Goal: Navigation & Orientation: Find specific page/section

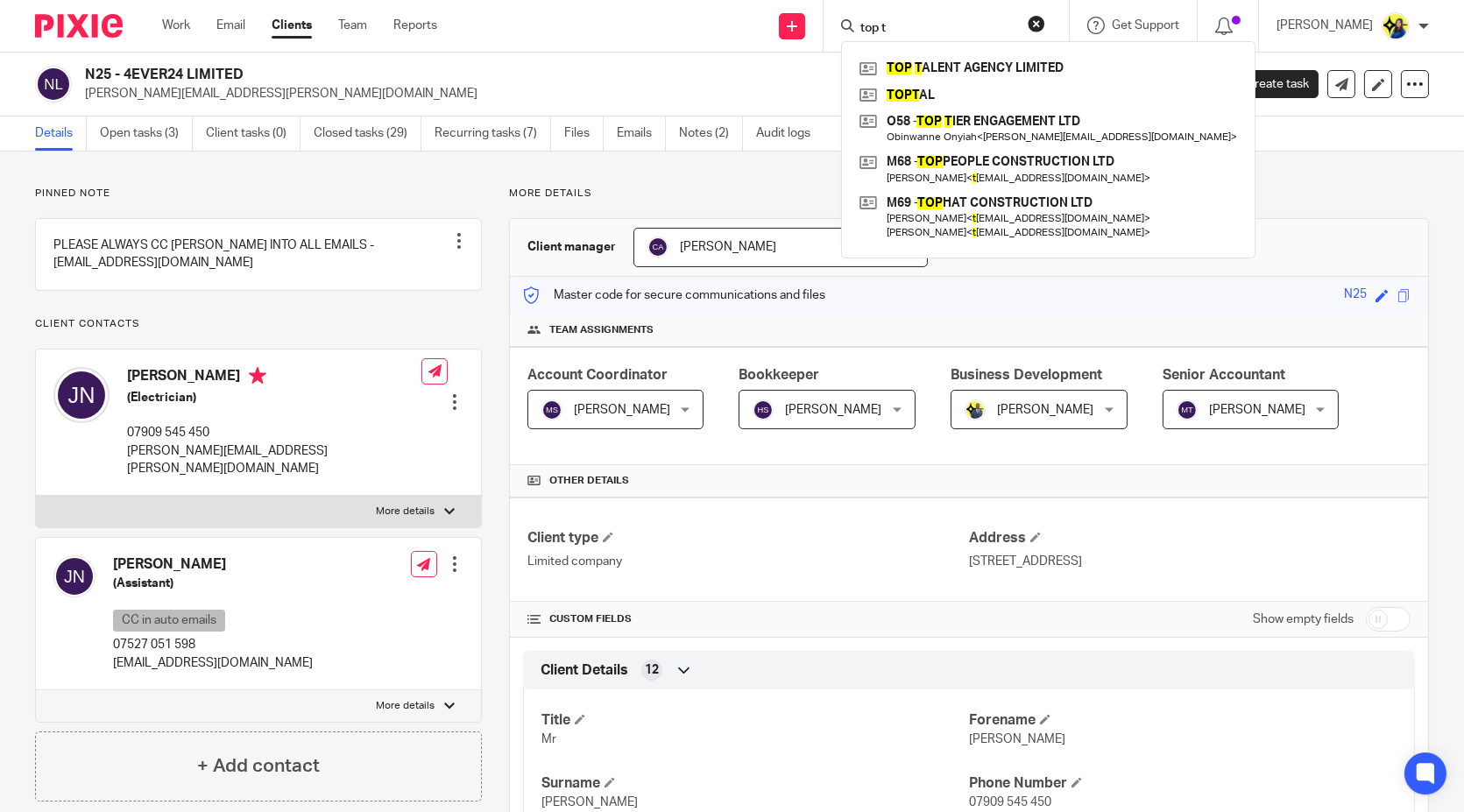
scroll to position [854, 0]
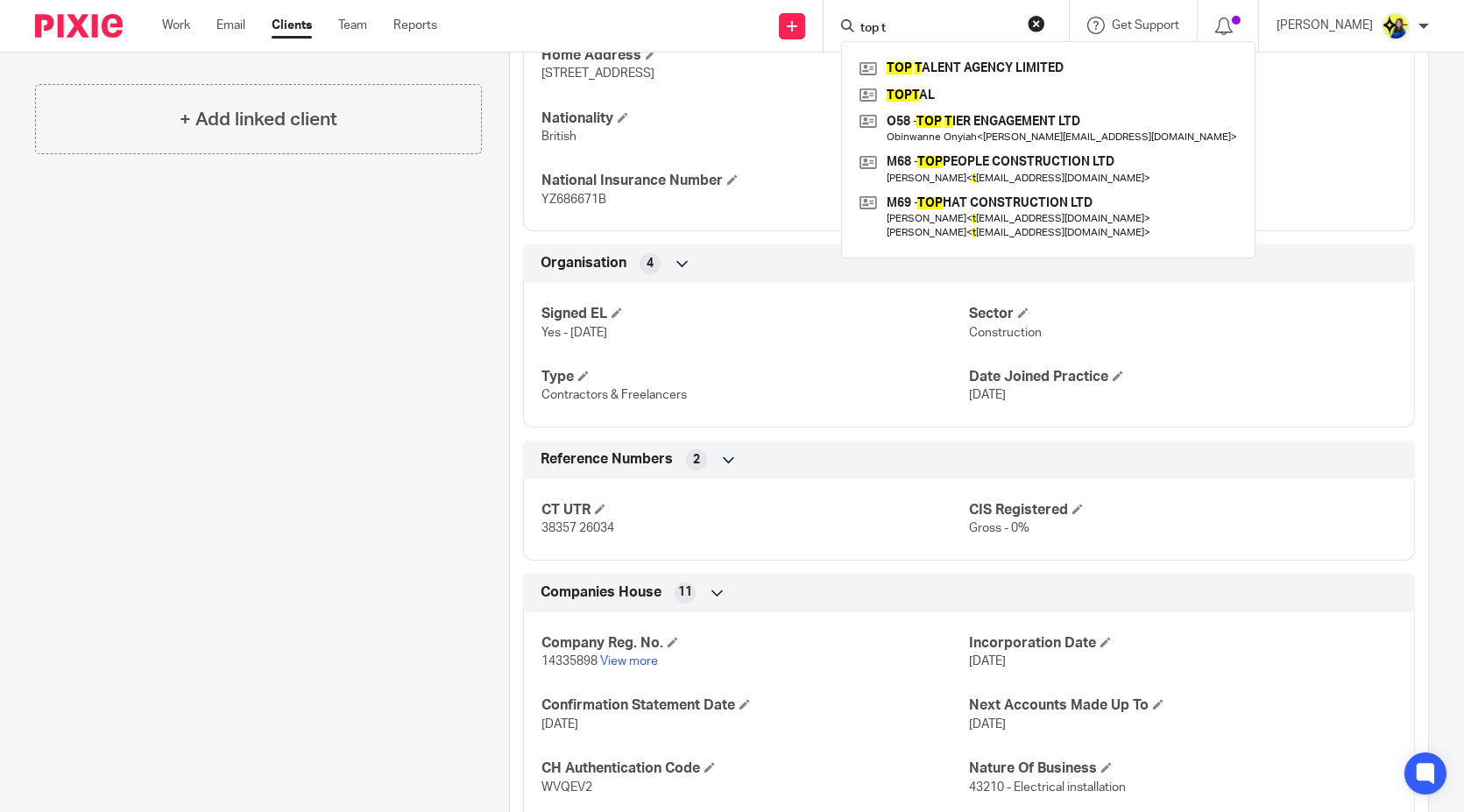
drag, startPoint x: 968, startPoint y: 39, endPoint x: 971, endPoint y: 28, distance: 11.4
click at [971, 28] on div "top t TOP T ALENT AGENCY LIMITED TOPT AL O58 - TOP T IER ENGAGEMENT LTD Obinwan…" at bounding box center [946, 25] width 246 height 52
drag, startPoint x: 971, startPoint y: 28, endPoint x: 810, endPoint y: 21, distance: 161.2
click at [810, 21] on div "Send new email Create task Add client Request signature top t TOP T ALENT AGENC…" at bounding box center [964, 25] width 1001 height 52
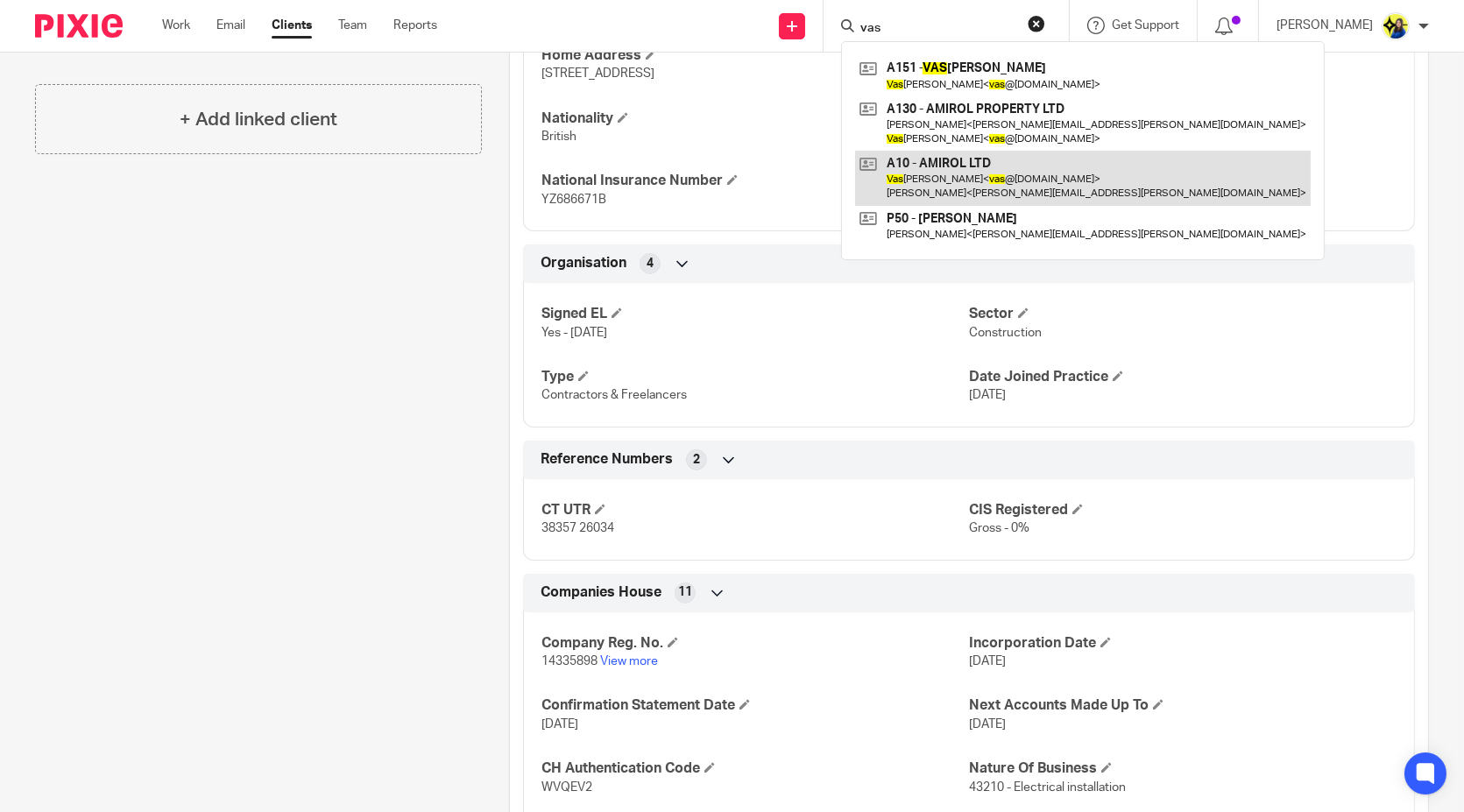
type input "vas"
click at [987, 179] on link at bounding box center [1082, 178] width 456 height 54
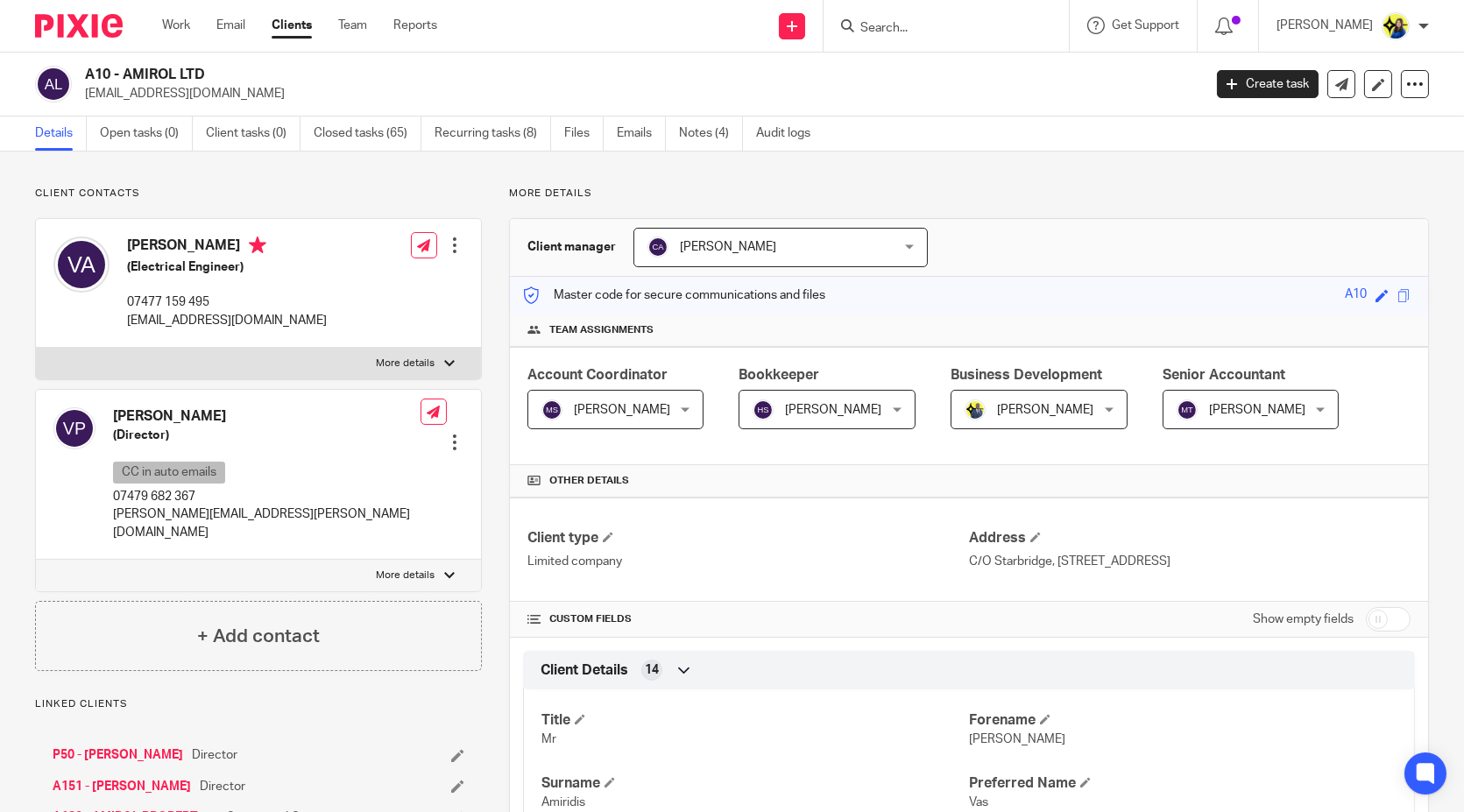
click at [1018, 18] on form at bounding box center [952, 25] width 187 height 22
click at [1012, 22] on input "Search" at bounding box center [937, 28] width 158 height 15
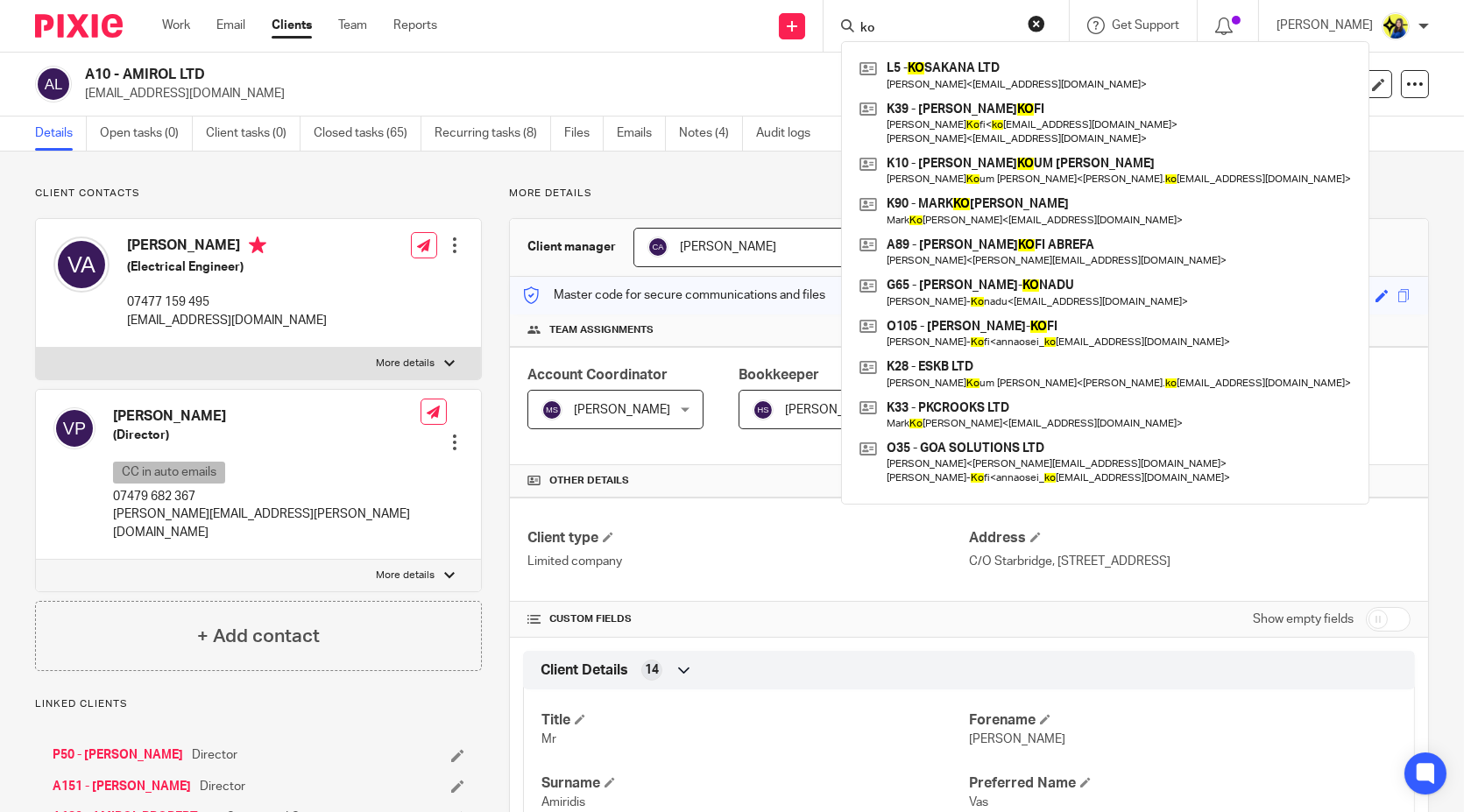
type input "k"
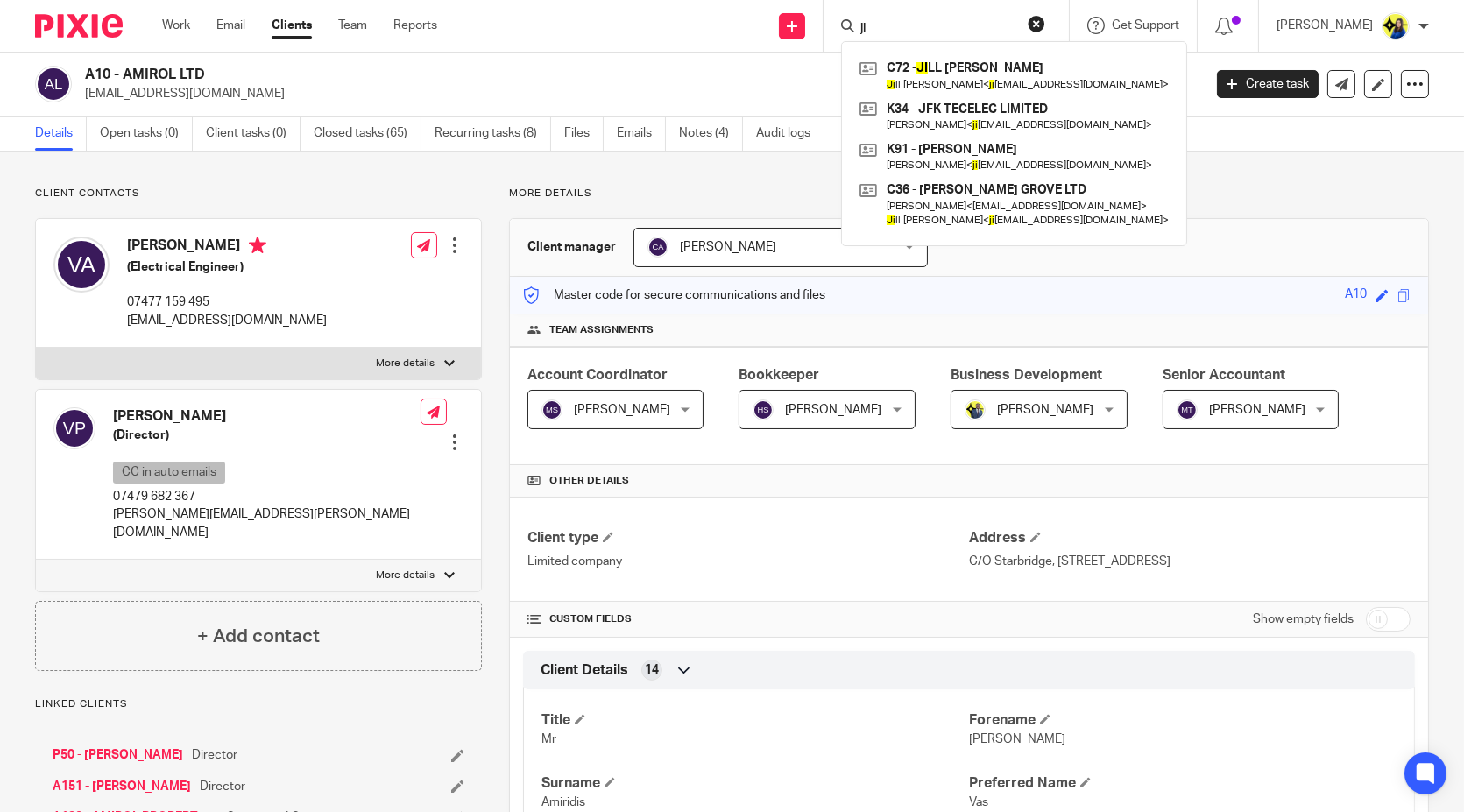
type input "j"
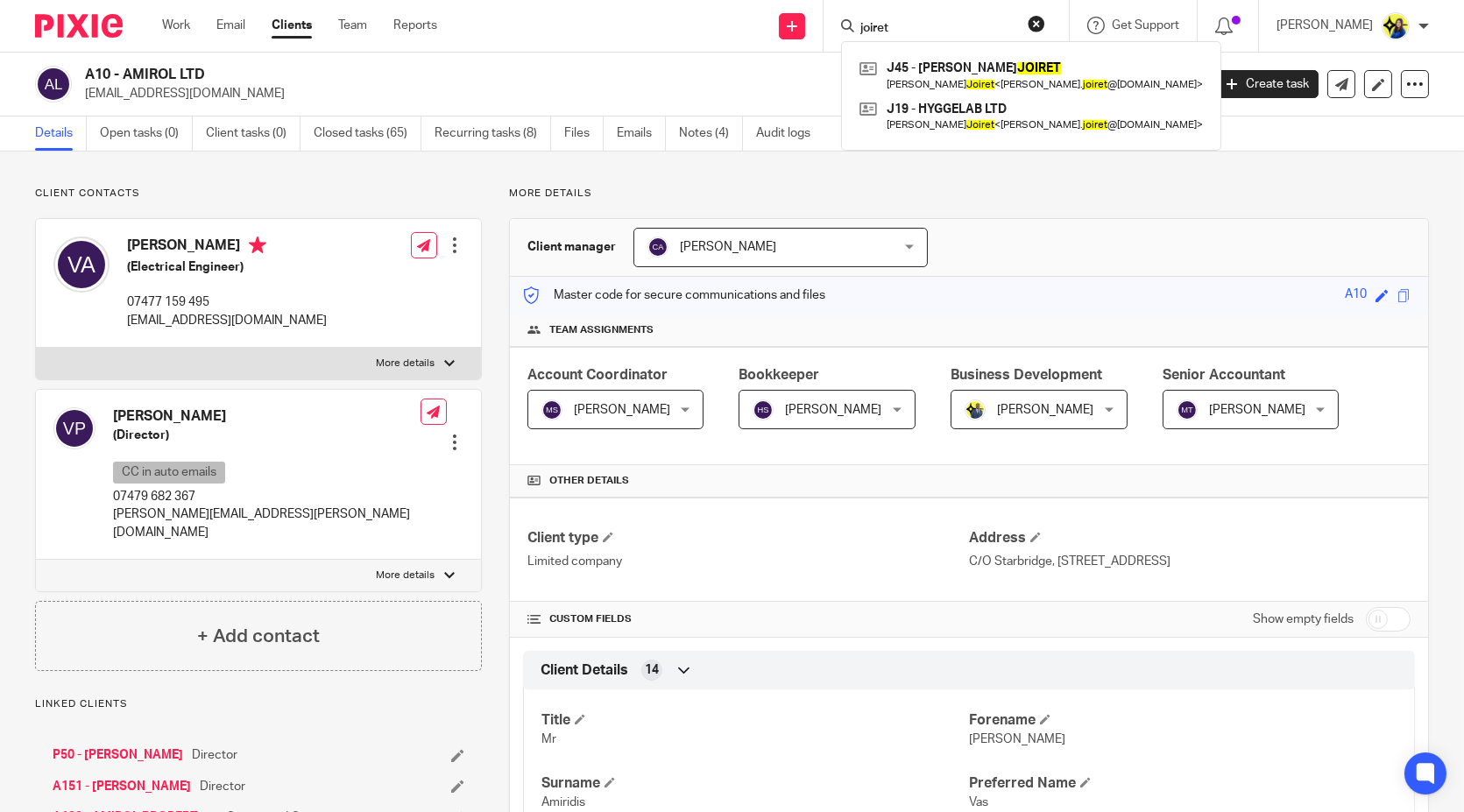
type input "joiret"
click at [991, 103] on link at bounding box center [1031, 116] width 353 height 40
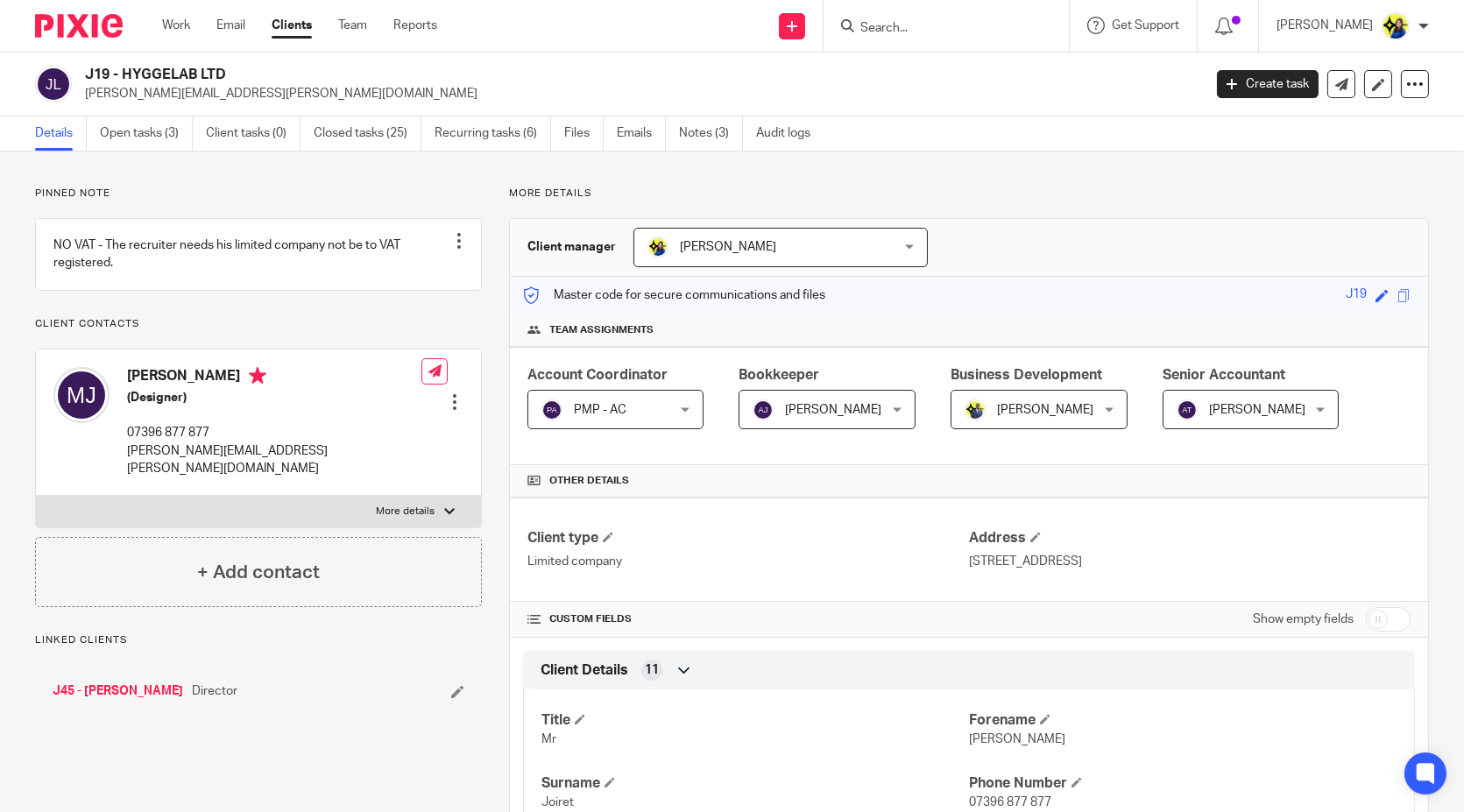
click at [363, 189] on p "Pinned note" at bounding box center [258, 193] width 447 height 14
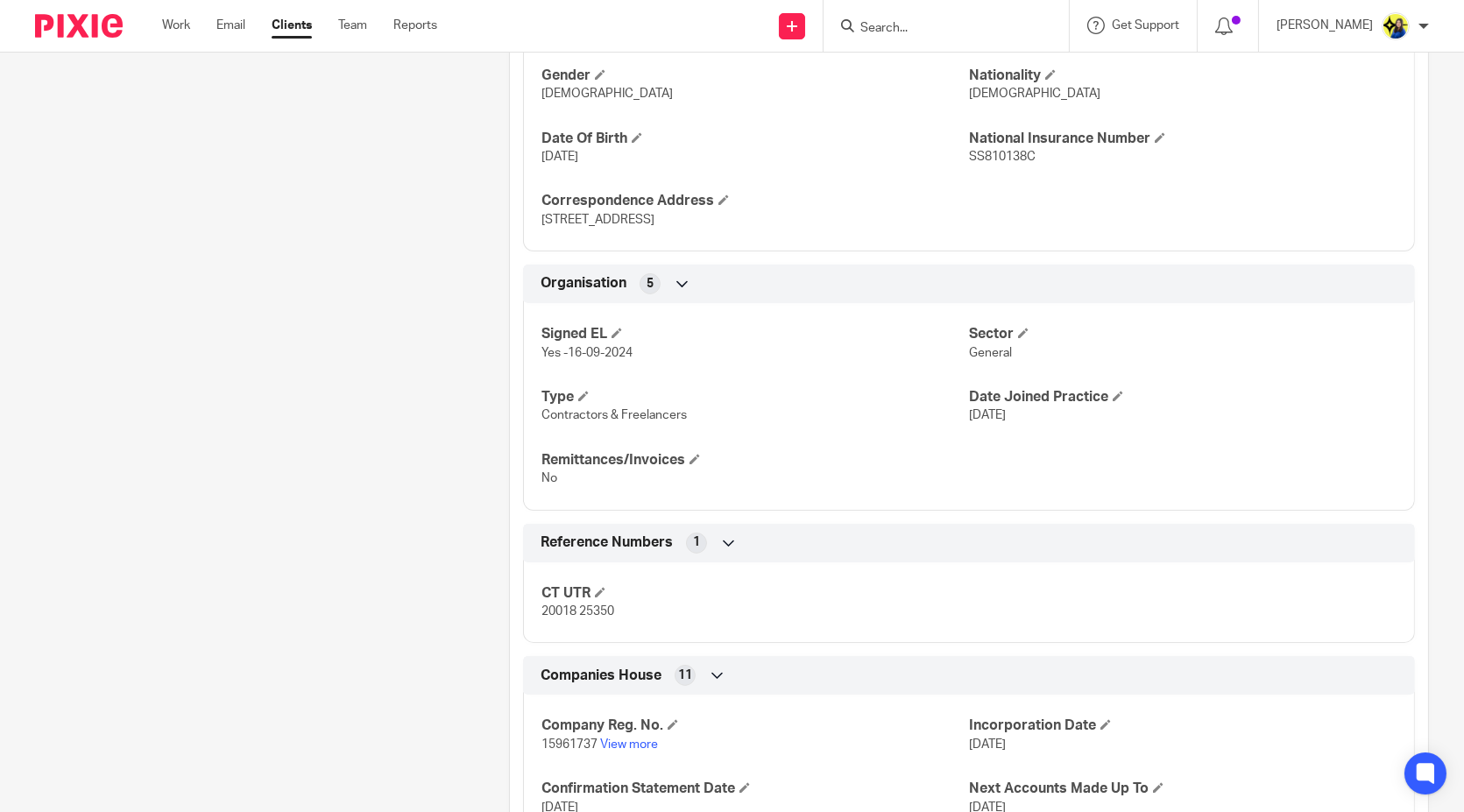
scroll to position [1209, 0]
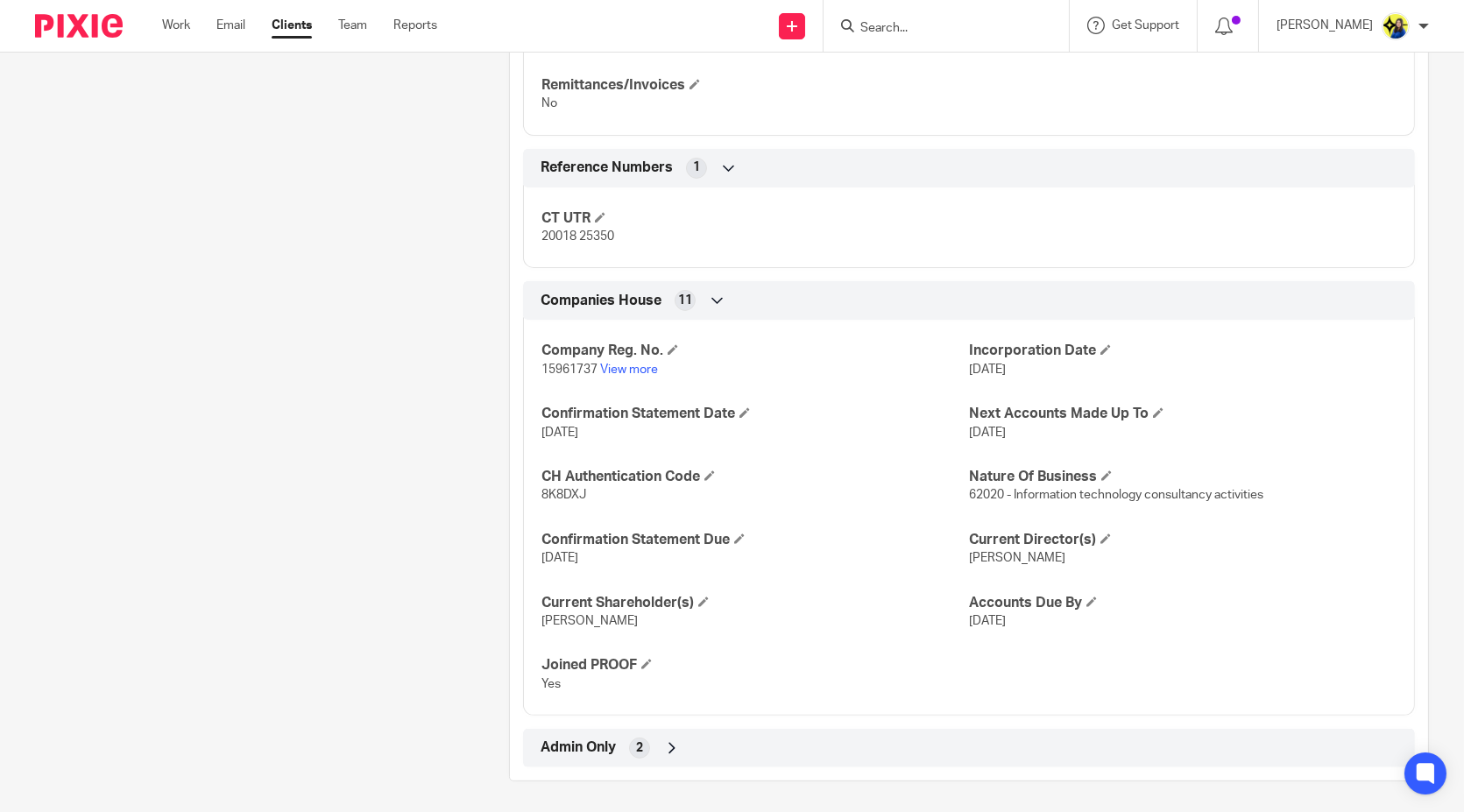
click at [576, 749] on span "Admin Only" at bounding box center [577, 748] width 75 height 18
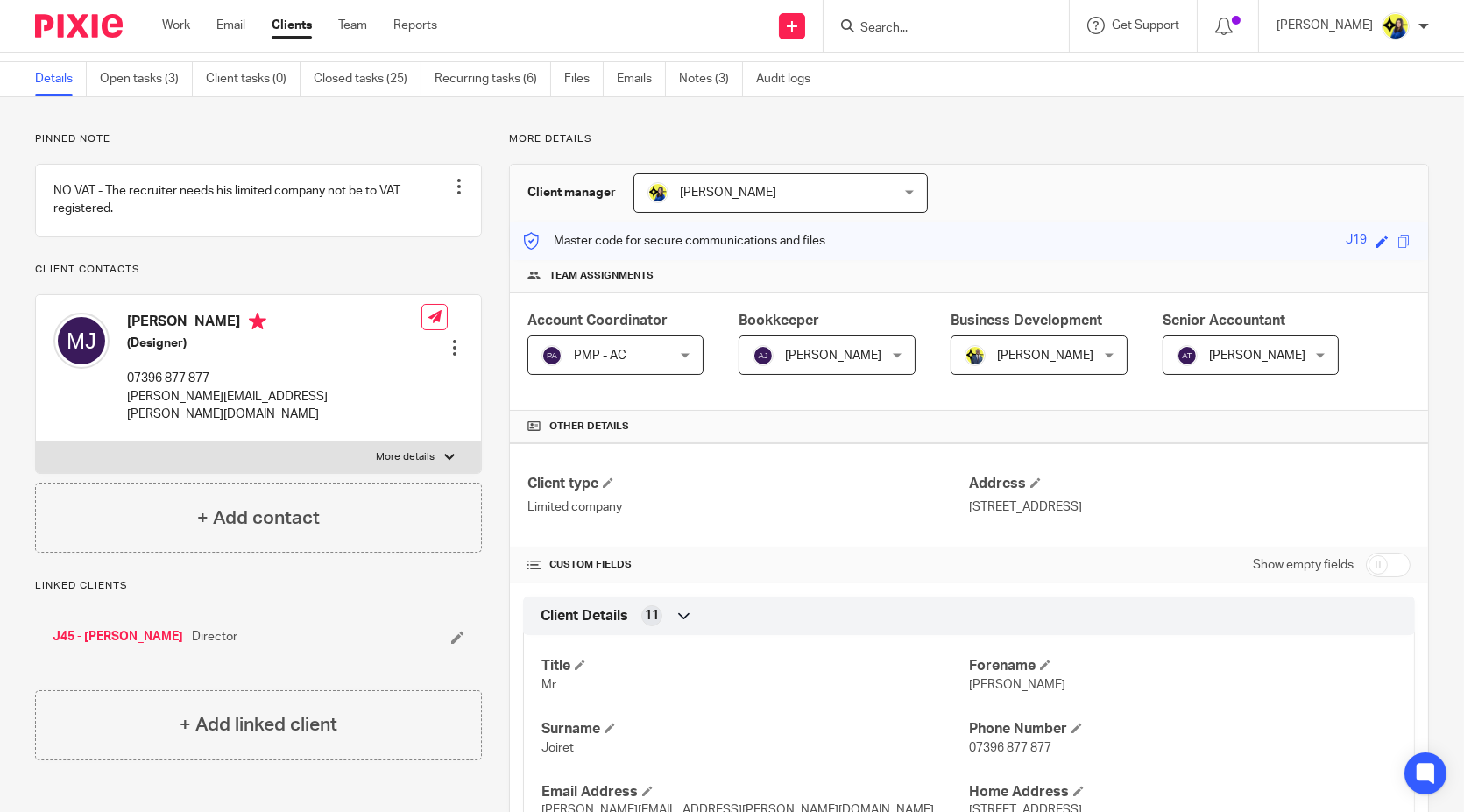
scroll to position [0, 0]
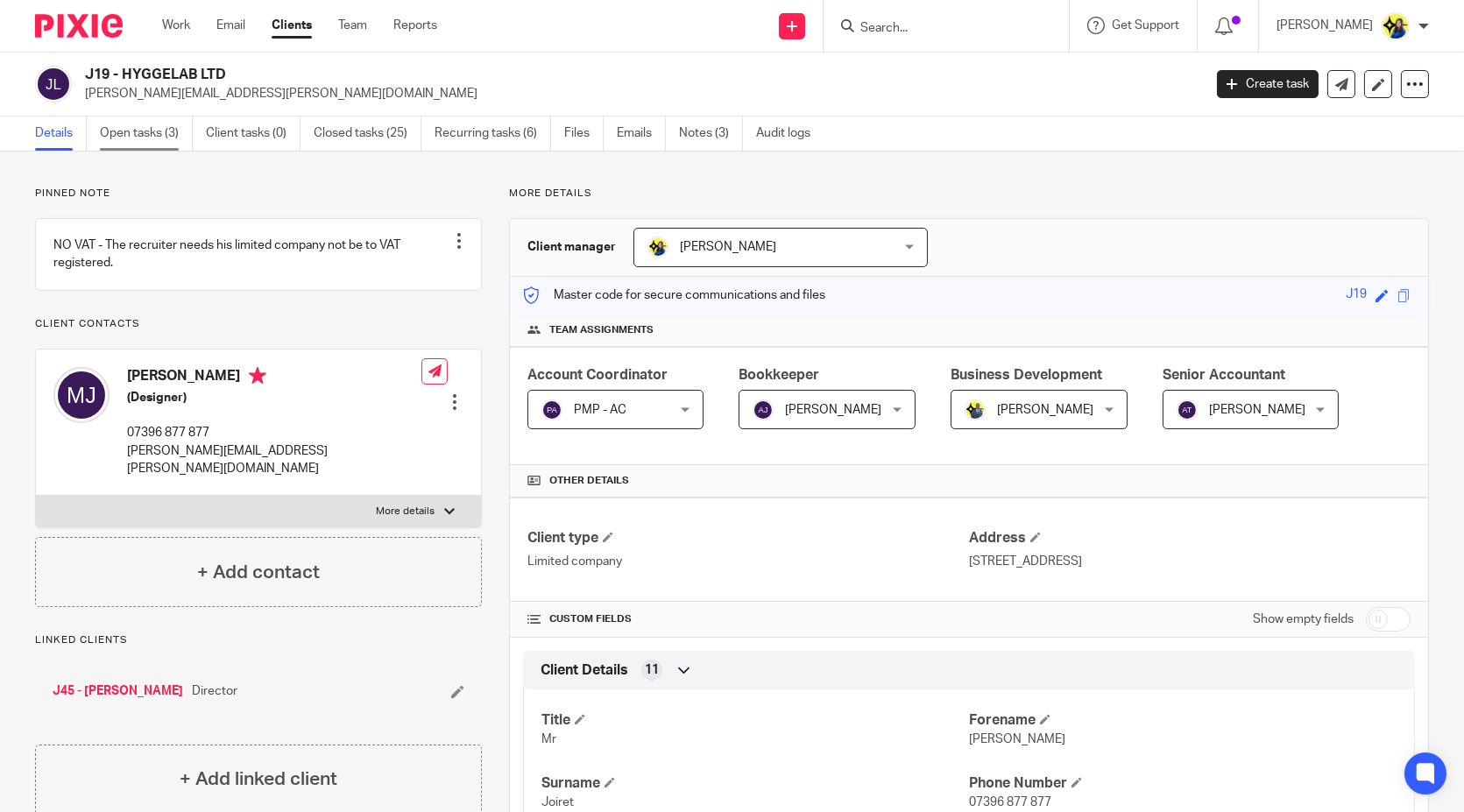
click at [120, 131] on link "Open tasks (3)" at bounding box center [146, 134] width 92 height 34
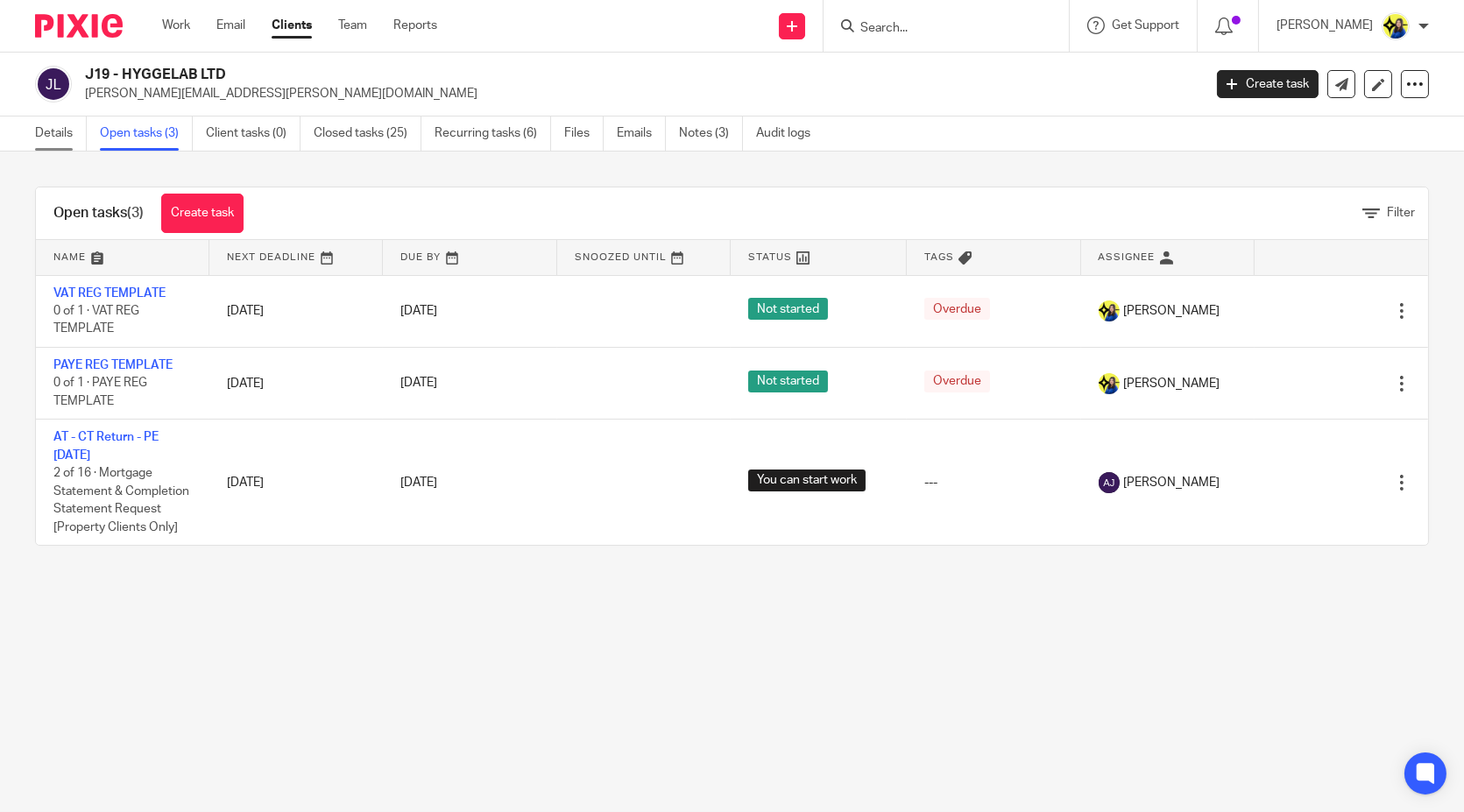
click at [46, 132] on link "Details" at bounding box center [61, 134] width 52 height 34
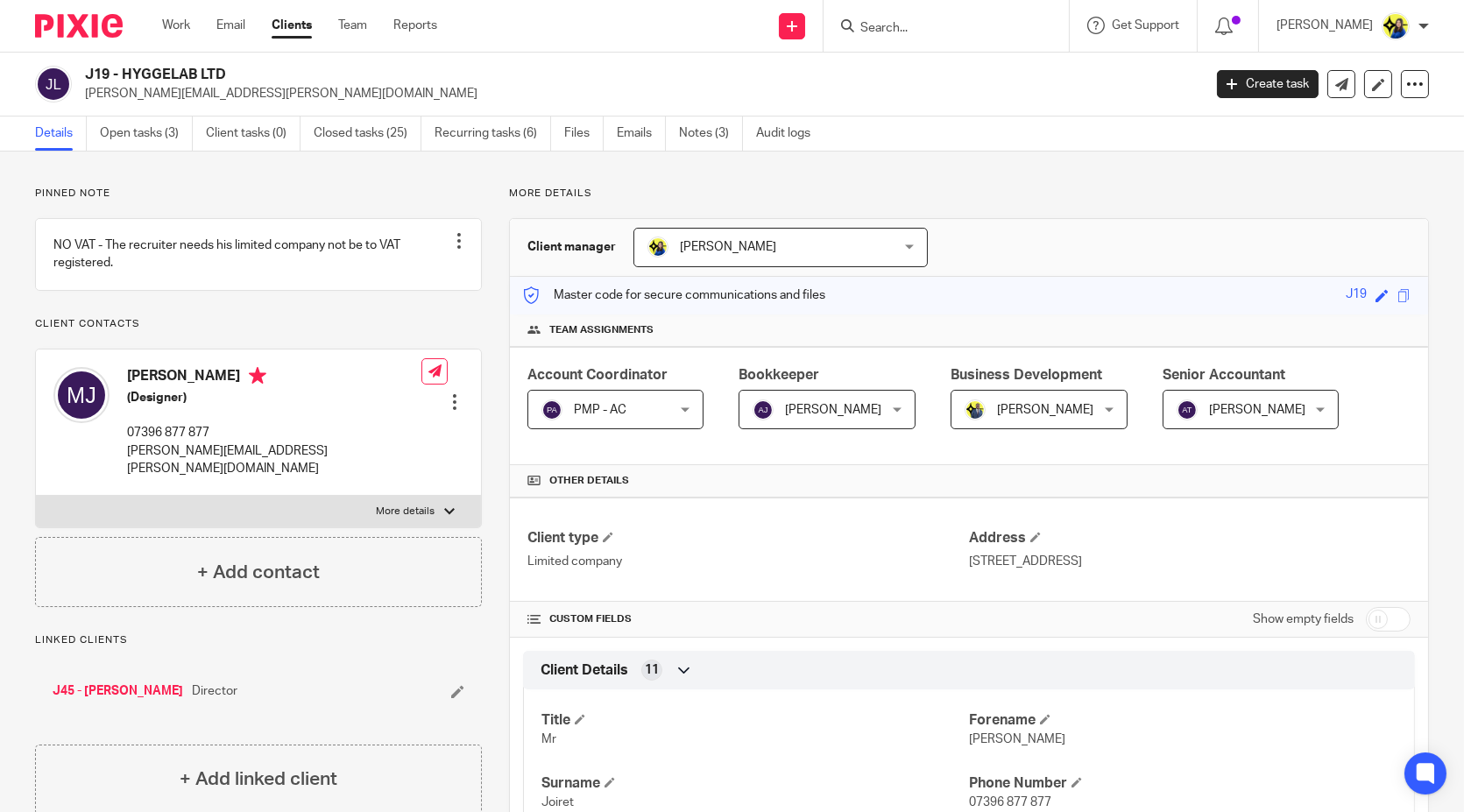
click at [1013, 21] on input "Search" at bounding box center [937, 28] width 158 height 15
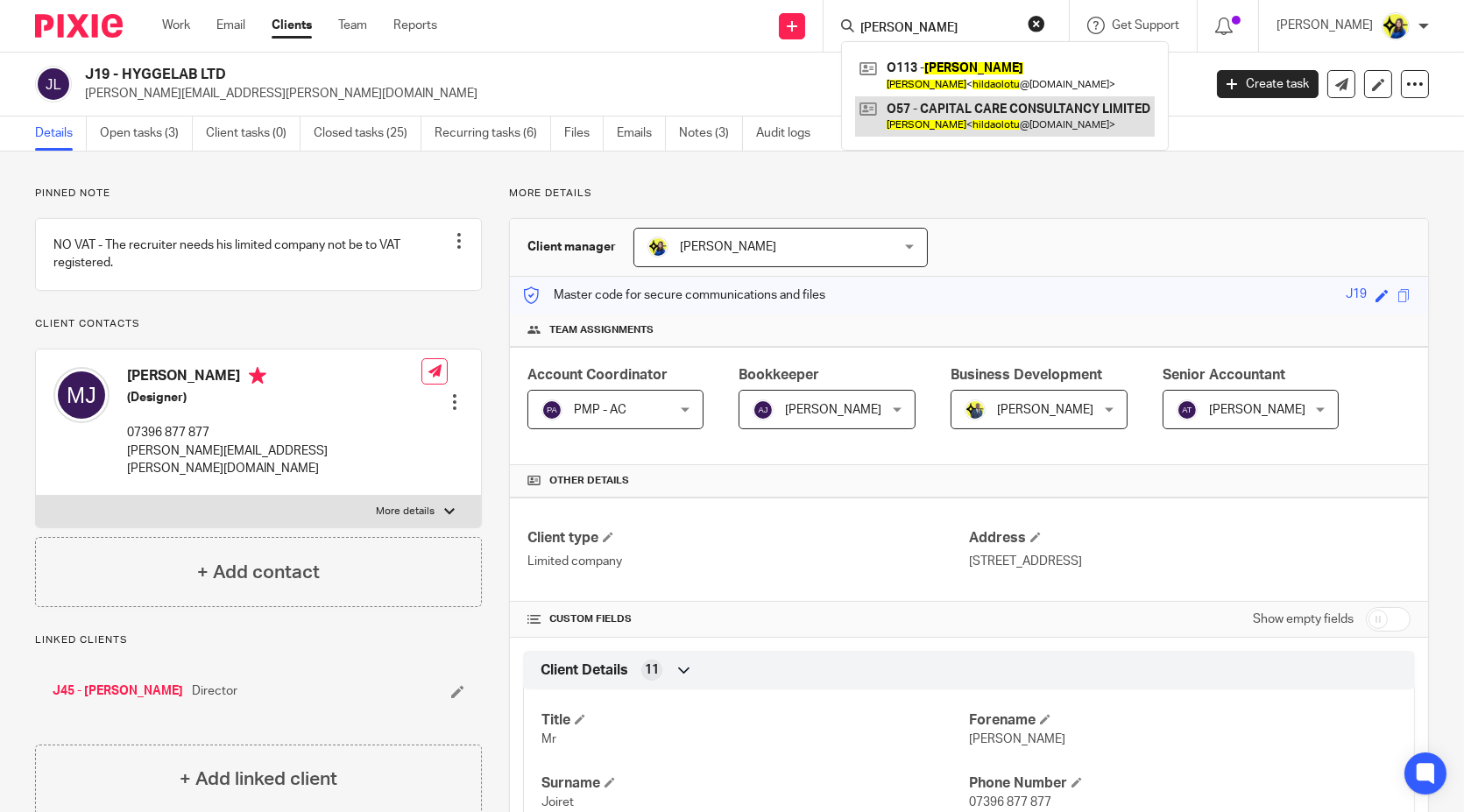
type input "hilda olotu"
click at [991, 116] on link at bounding box center [1004, 116] width 300 height 40
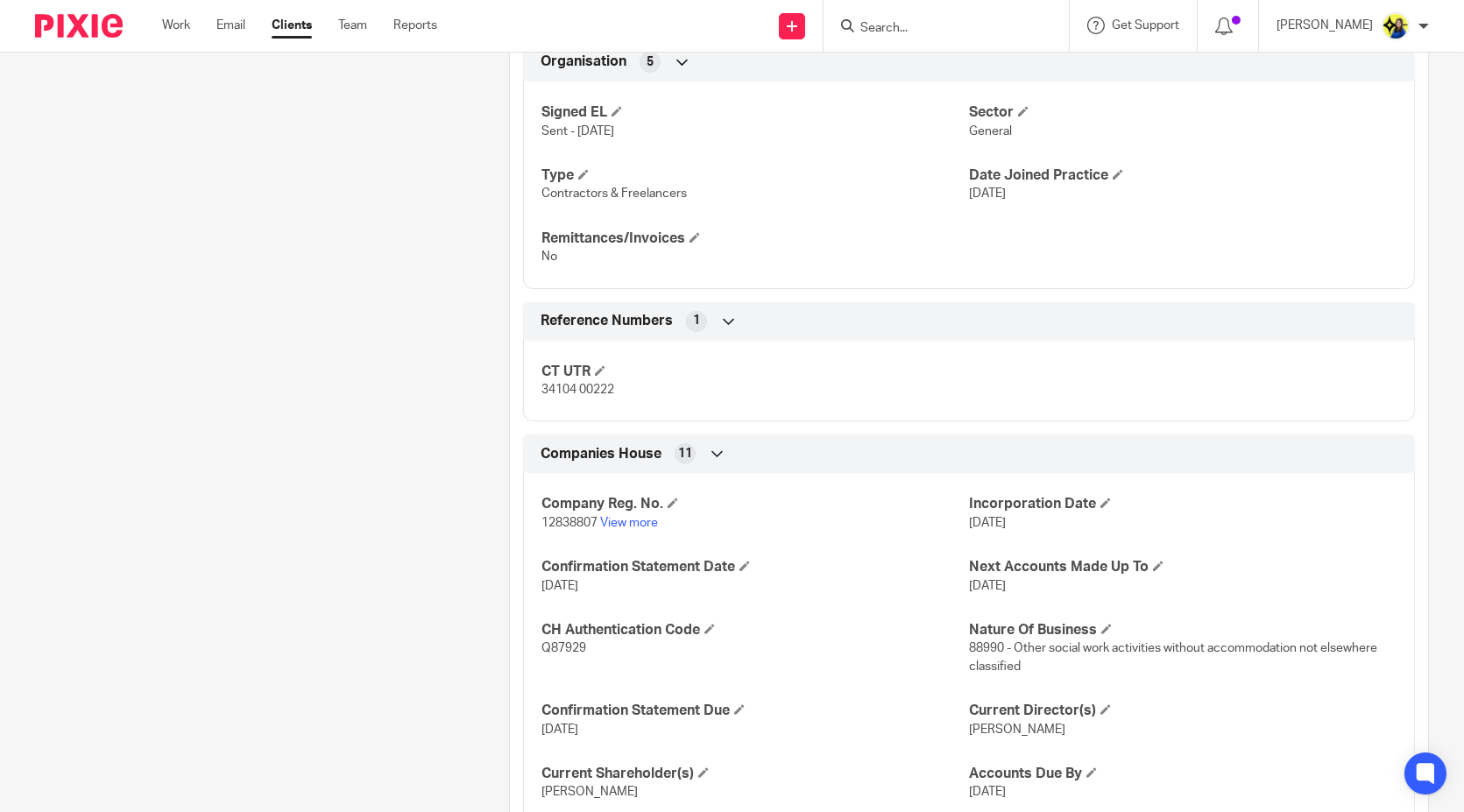
scroll to position [1138, 0]
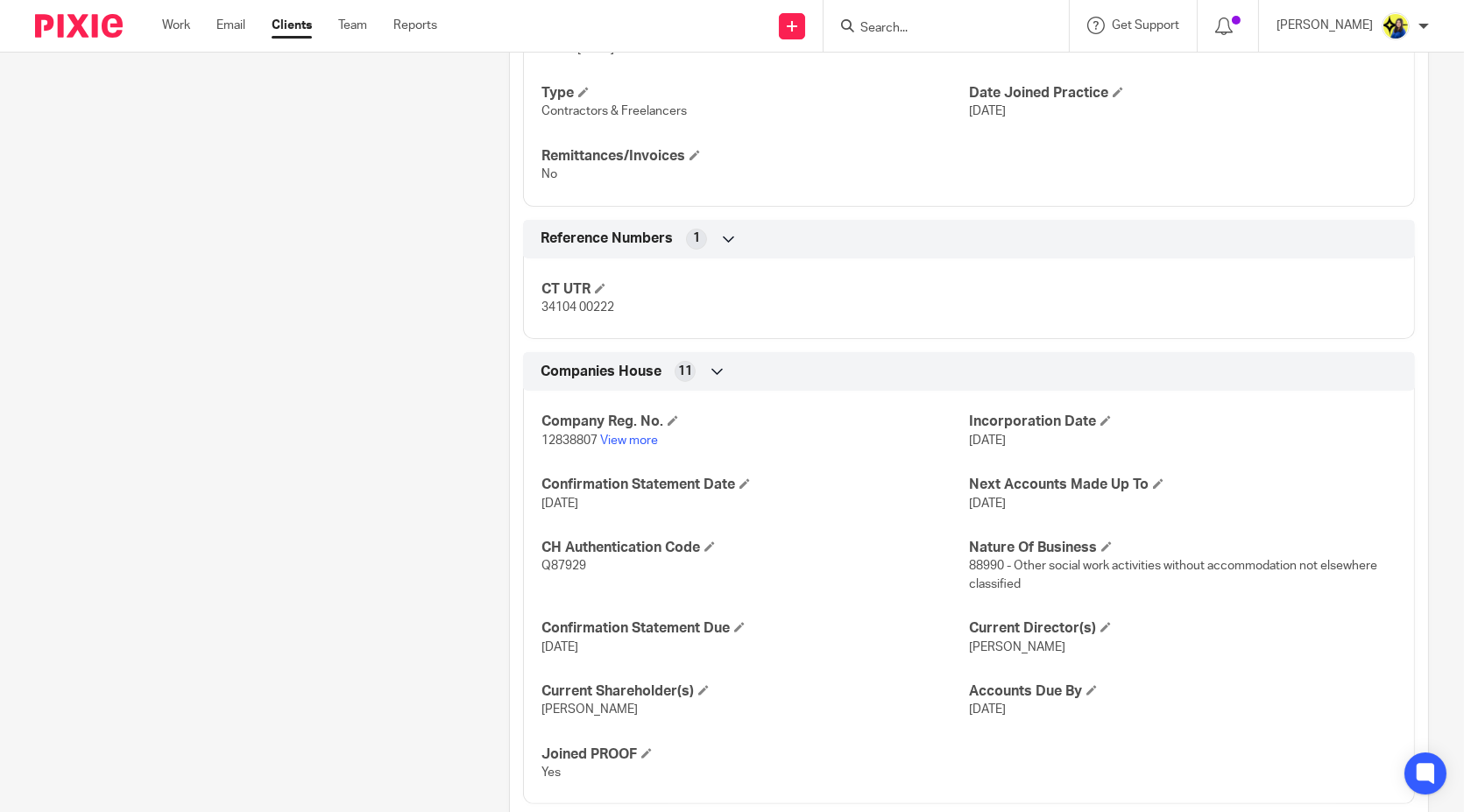
click at [961, 27] on input "Search" at bounding box center [937, 28] width 158 height 15
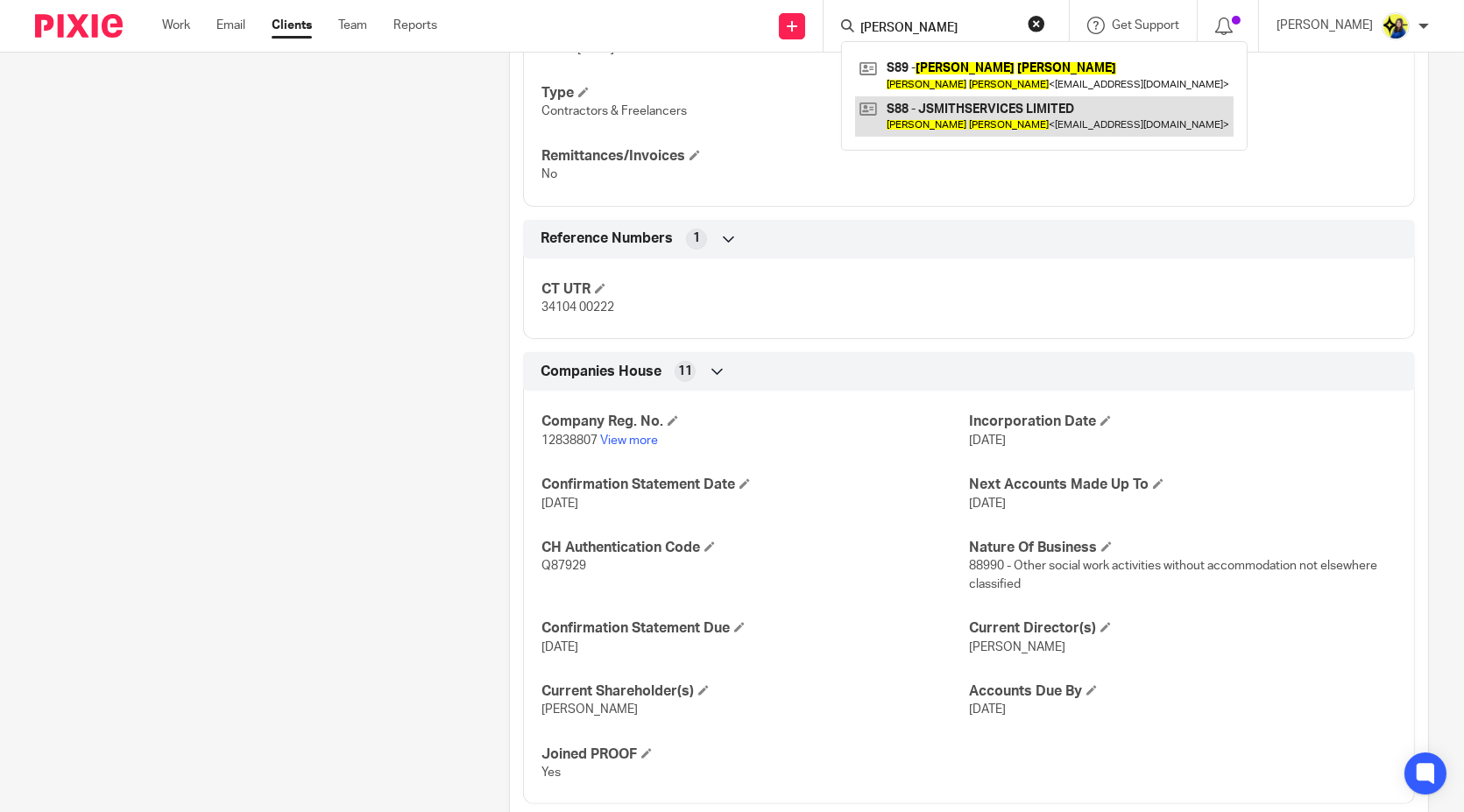
type input "joseph smith"
click at [985, 102] on link at bounding box center [1044, 116] width 379 height 40
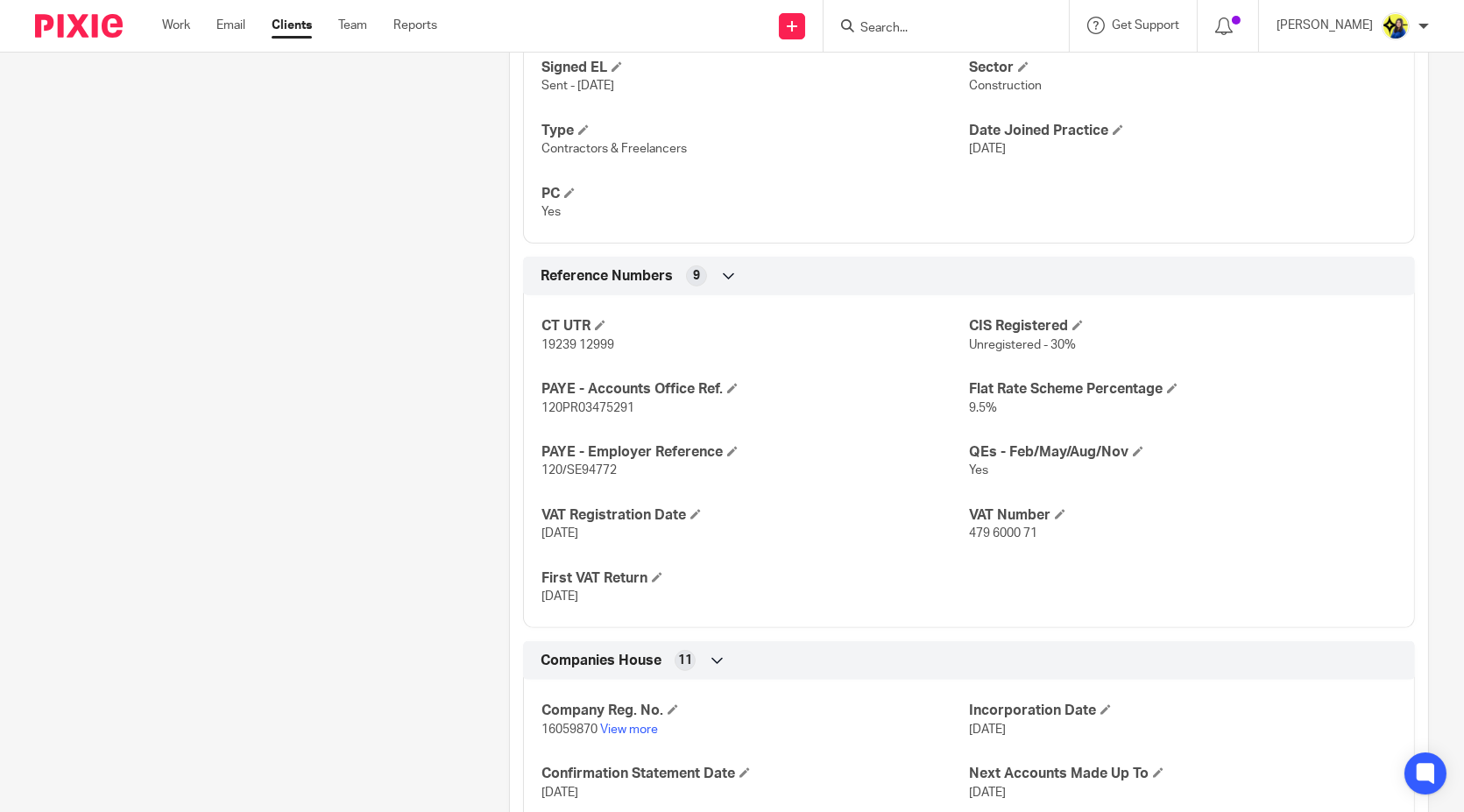
scroll to position [1216, 0]
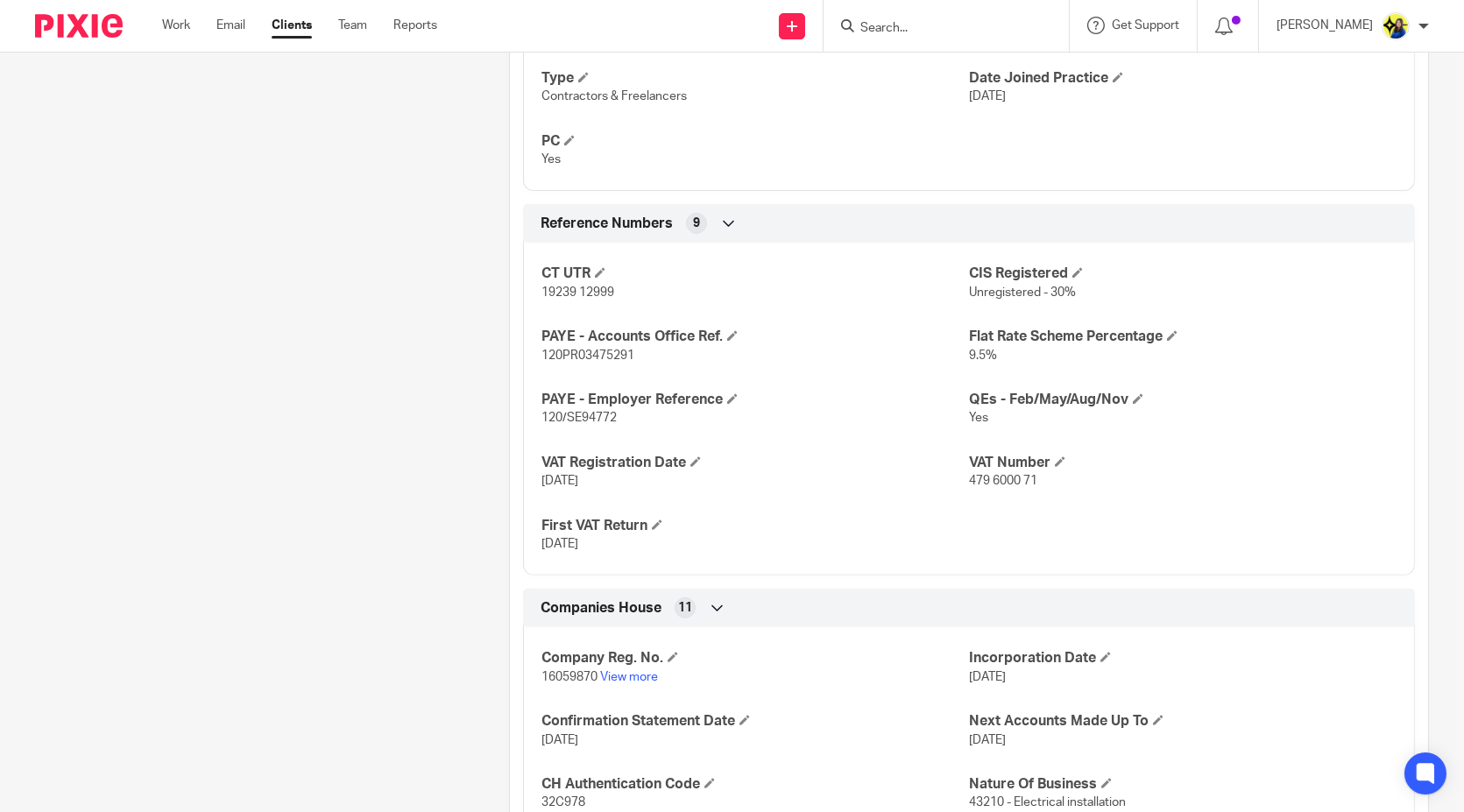
click at [453, 258] on div "Pinned note PAYMENTS TO [PERSON_NAME] - ACCOMMODATION (RECEIPT CAN BE PROVIDED)…" at bounding box center [245, 29] width 474 height 2118
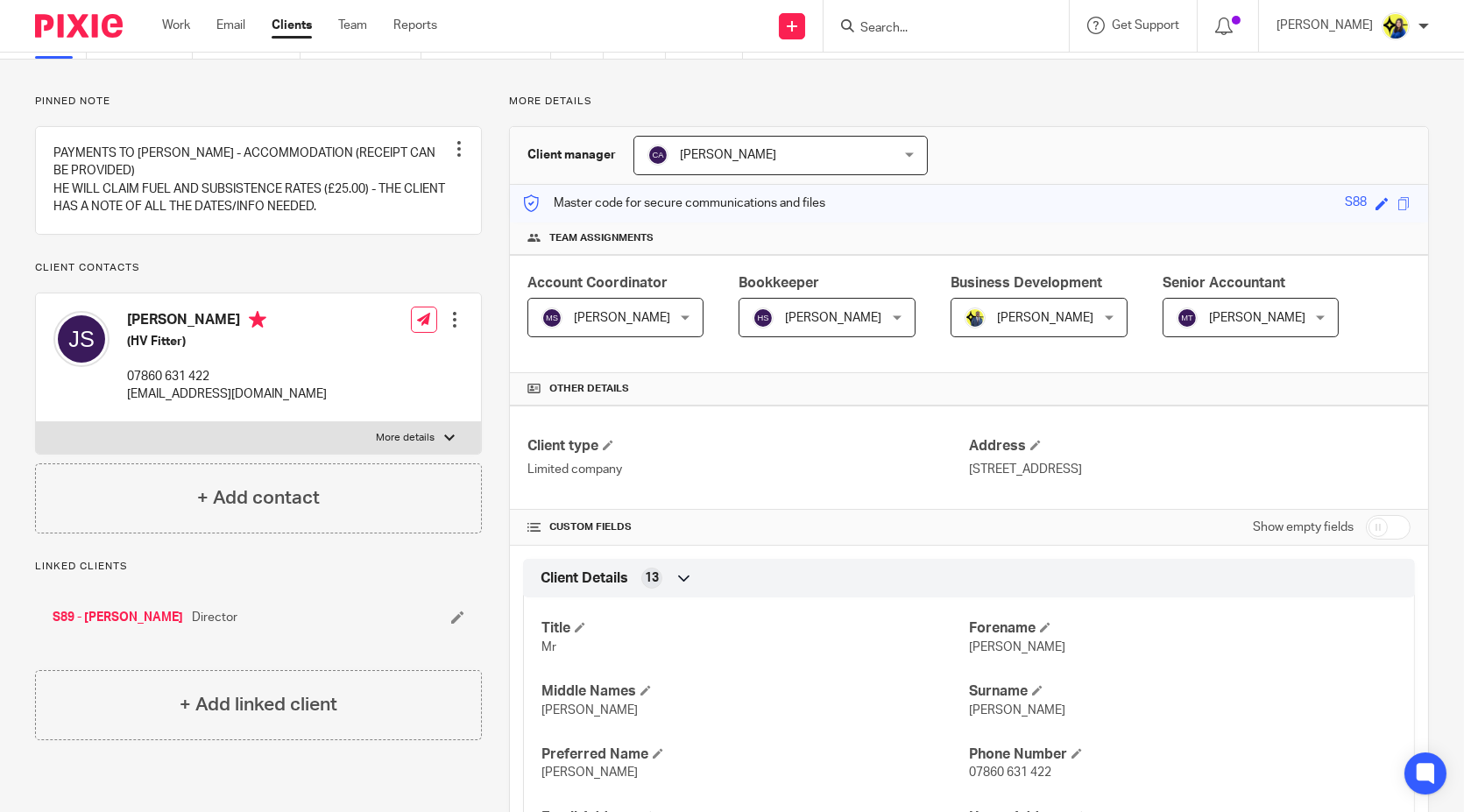
scroll to position [0, 0]
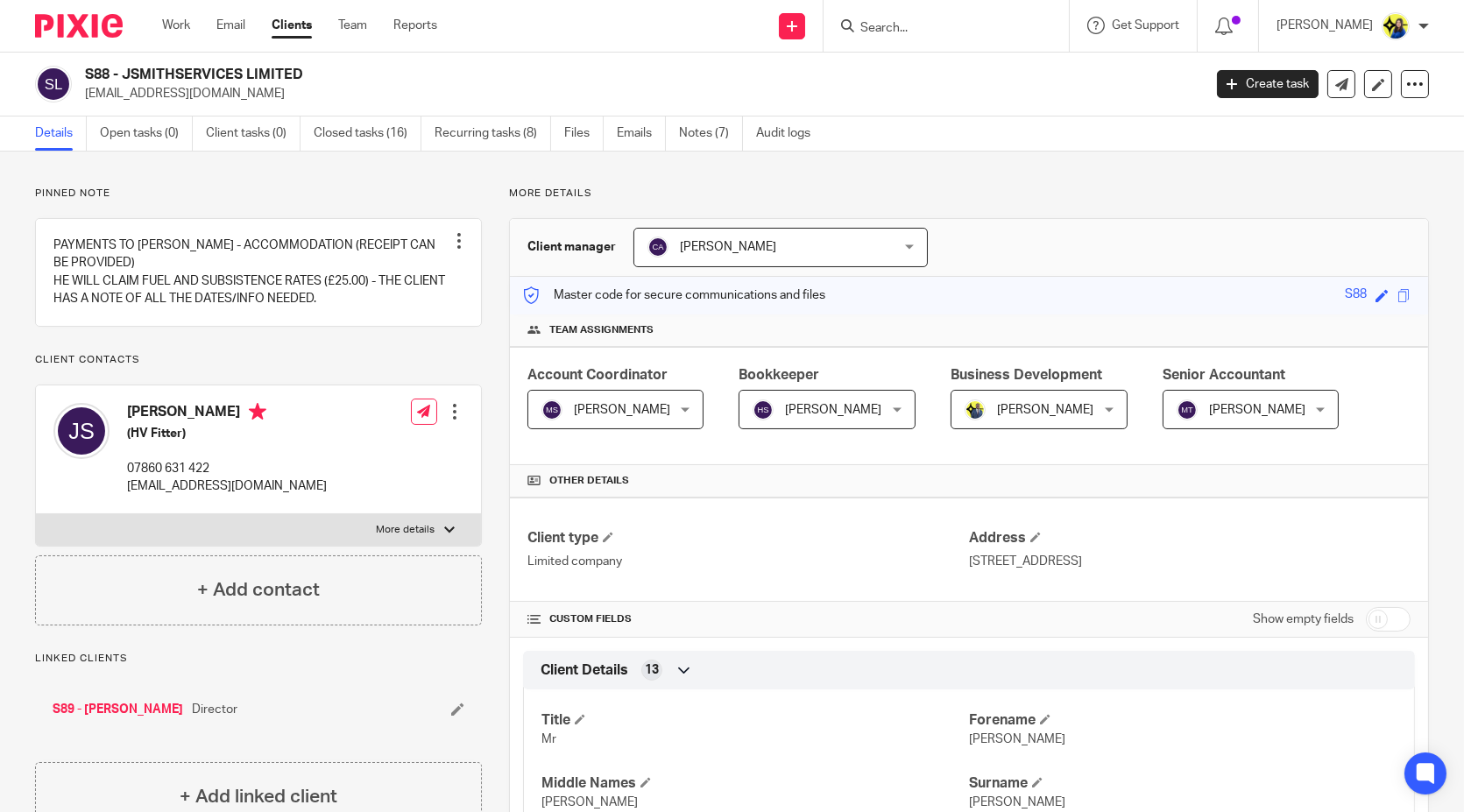
drag, startPoint x: 84, startPoint y: 68, endPoint x: 379, endPoint y: 62, distance: 295.1
click at [379, 62] on div "S88 - JSMITHSERVICES LIMITED [EMAIL_ADDRESS][DOMAIN_NAME] Create task Update fr…" at bounding box center [732, 84] width 1464 height 64
copy h2 "S88 - JSMITHSERVICES LIMITED"
click at [959, 33] on input "Search" at bounding box center [937, 28] width 158 height 15
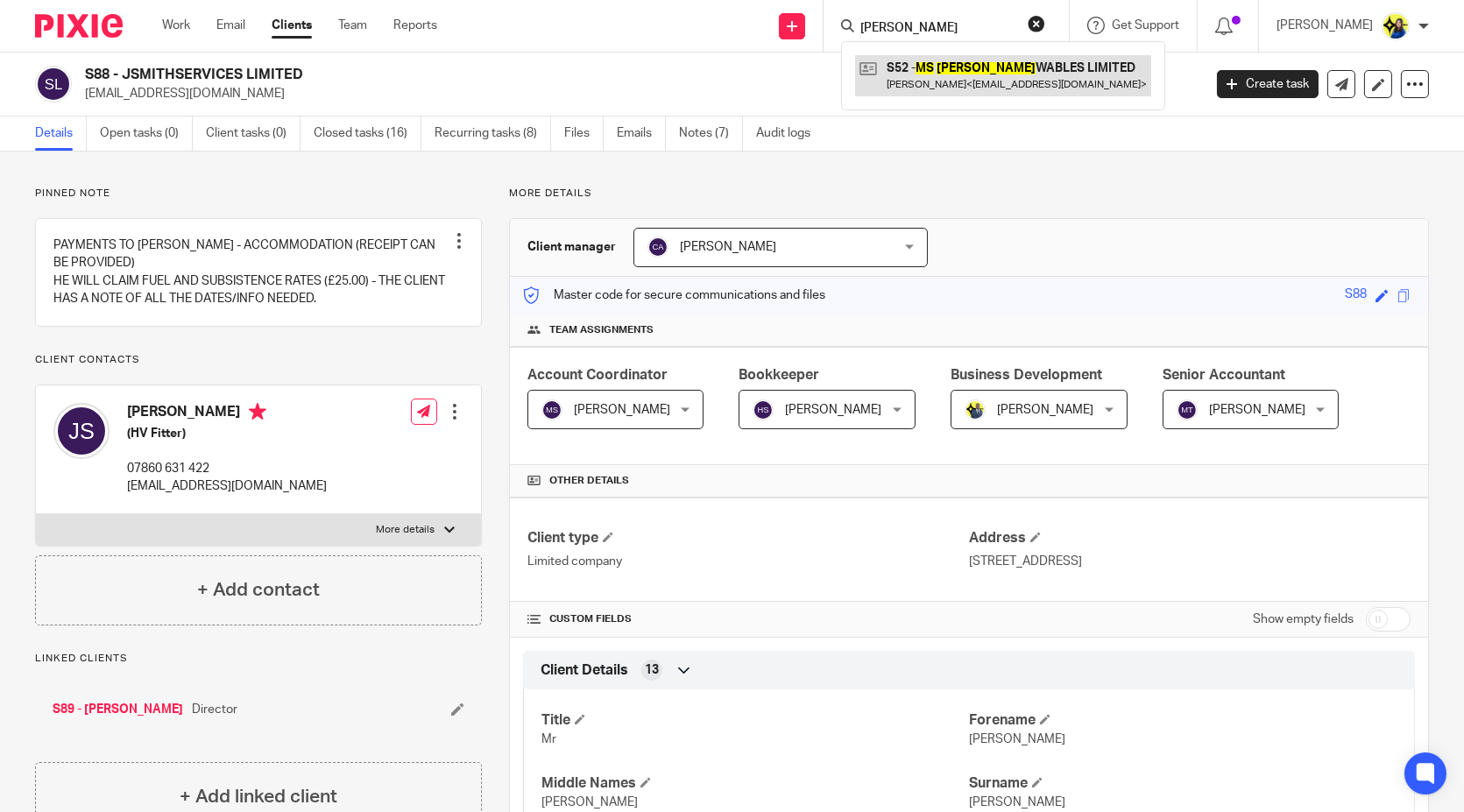
type input "[PERSON_NAME]"
click at [1002, 81] on link at bounding box center [1003, 75] width 296 height 40
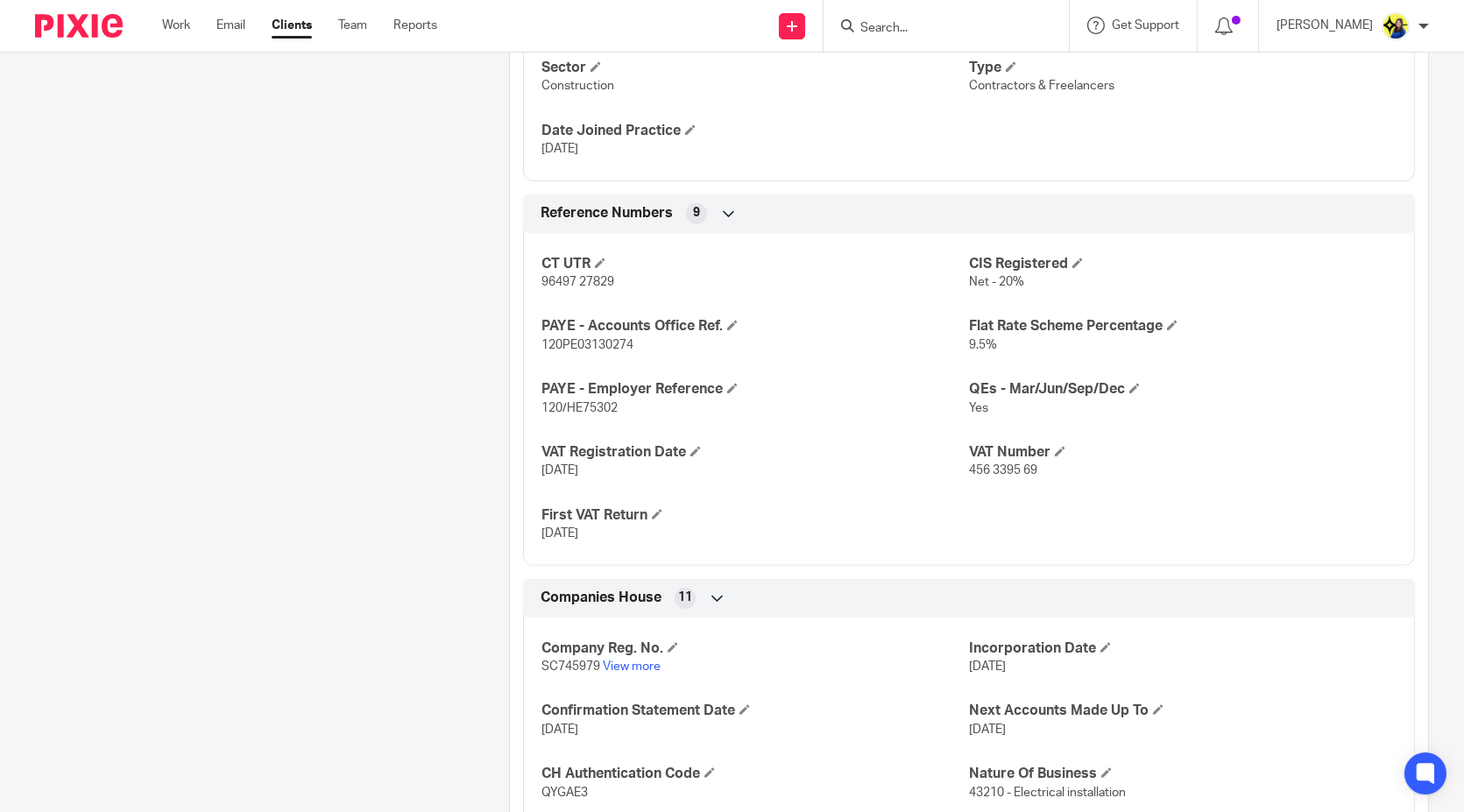
scroll to position [1368, 0]
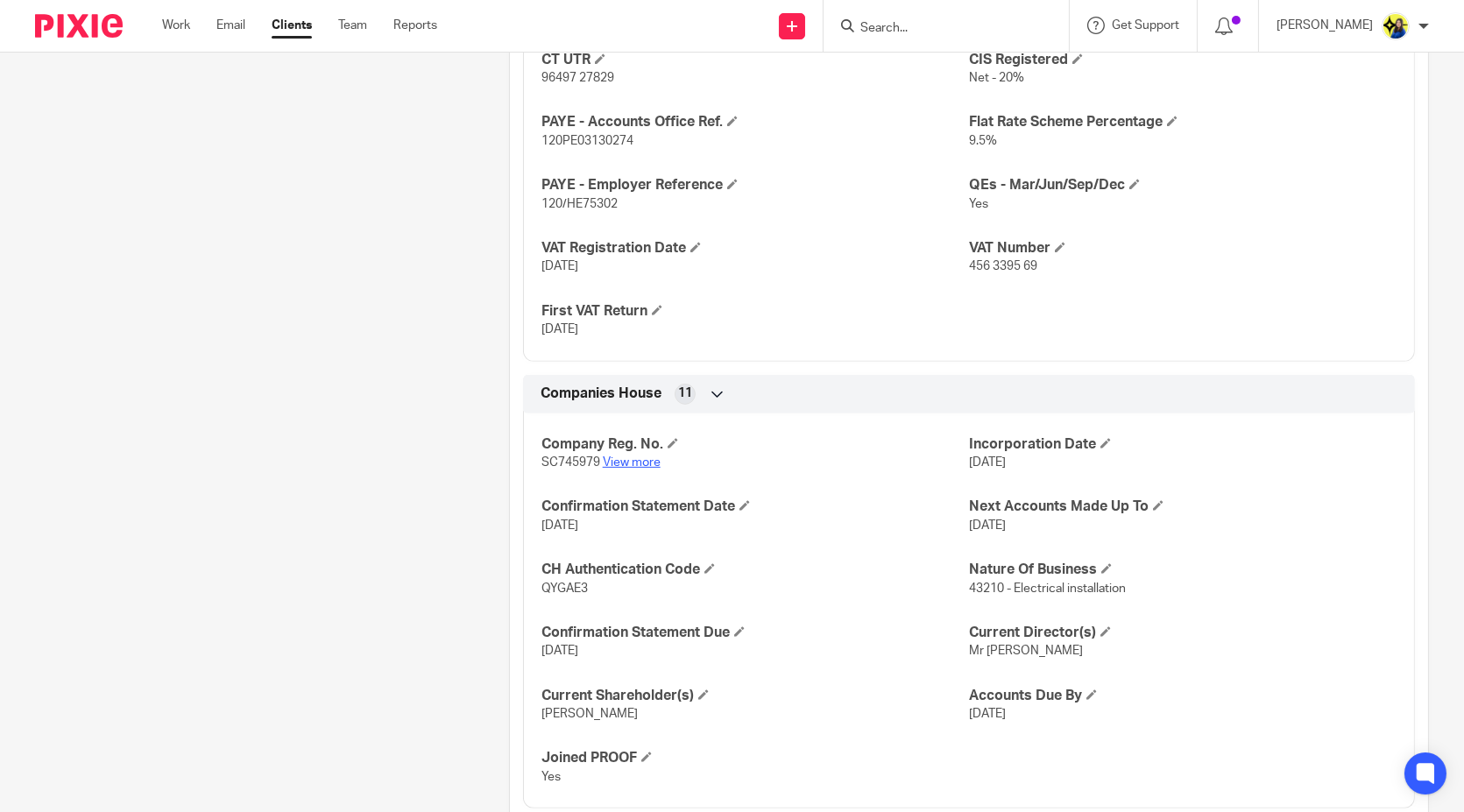
click at [617, 457] on link "View more" at bounding box center [632, 463] width 58 height 13
click at [937, 26] on input "Search" at bounding box center [937, 28] width 158 height 15
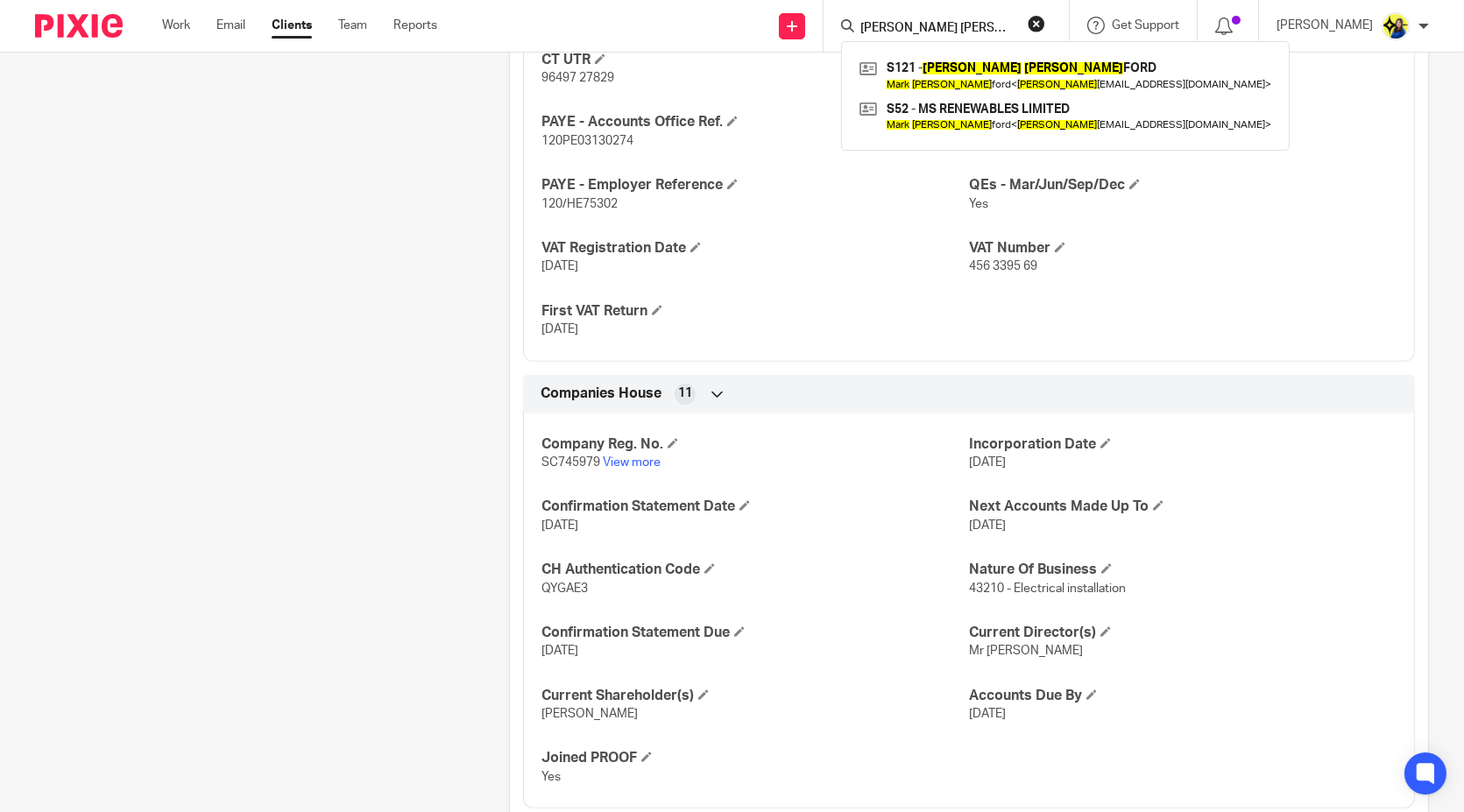
type input "mark stan"
